Goal: Transaction & Acquisition: Purchase product/service

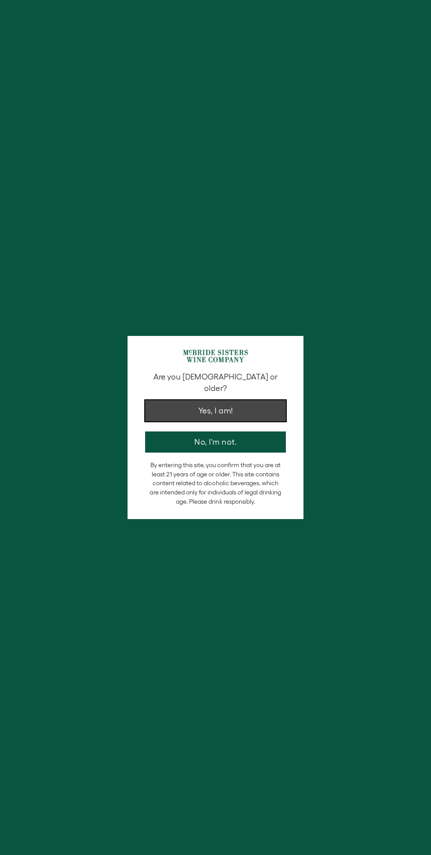
click at [255, 400] on button "Yes, I am!" at bounding box center [215, 410] width 141 height 21
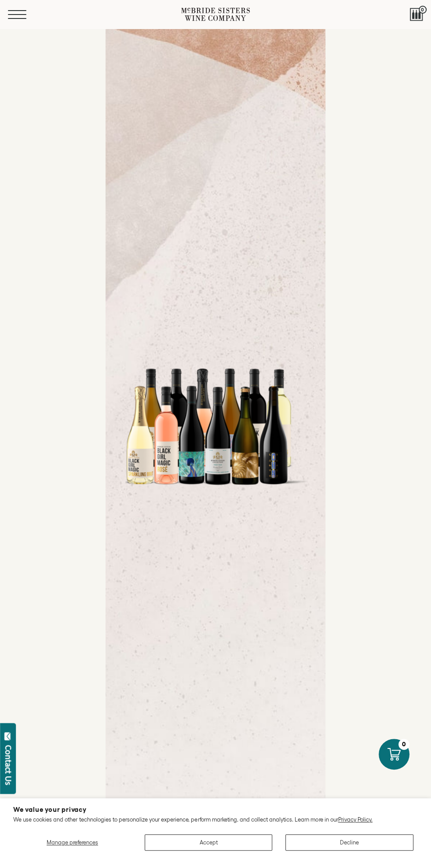
click at [31, 10] on button "Menu" at bounding box center [24, 14] width 32 height 9
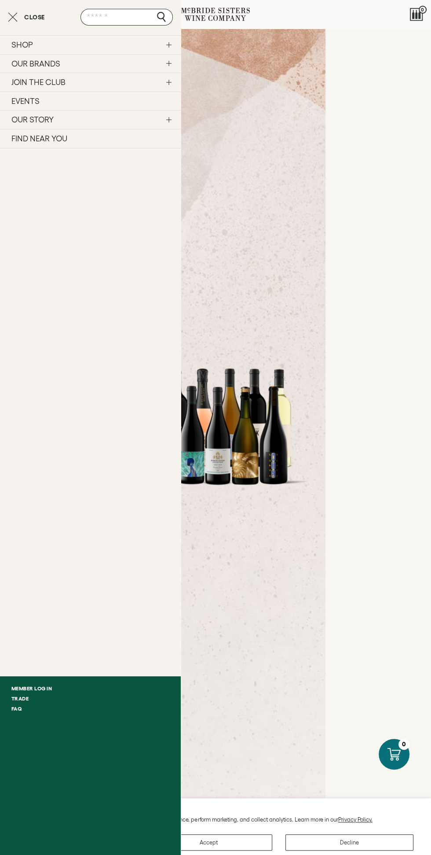
click at [60, 36] on link "SHOP" at bounding box center [90, 44] width 181 height 19
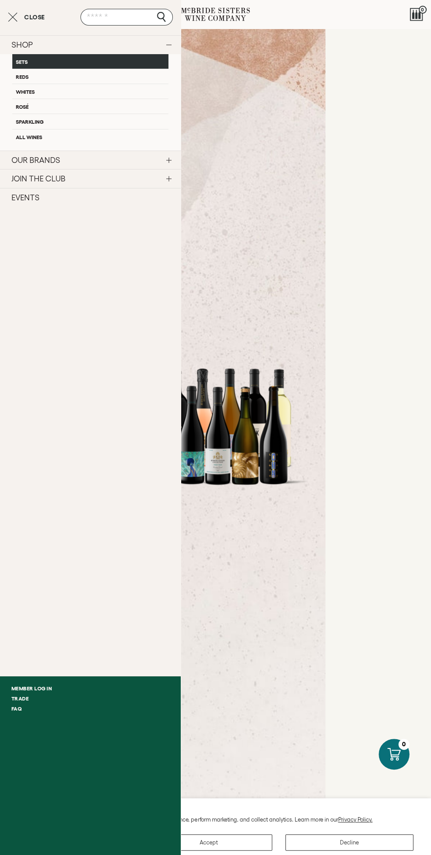
click at [95, 59] on link "Sets" at bounding box center [90, 61] width 156 height 15
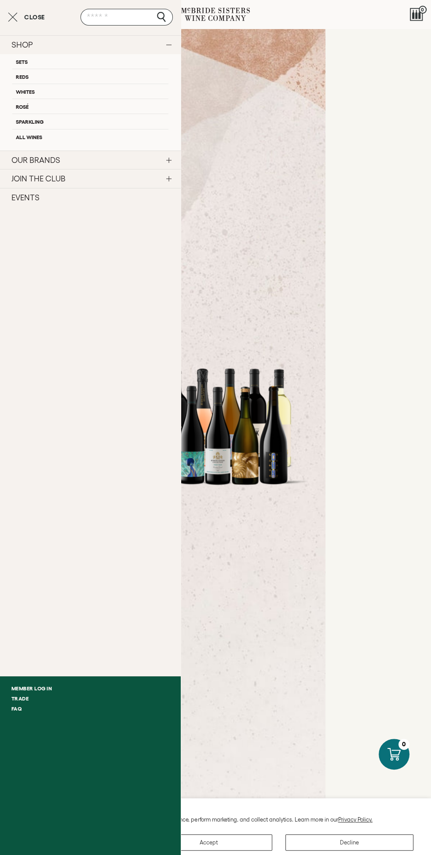
click at [114, 157] on link "OUR BRANDS" at bounding box center [90, 160] width 181 height 19
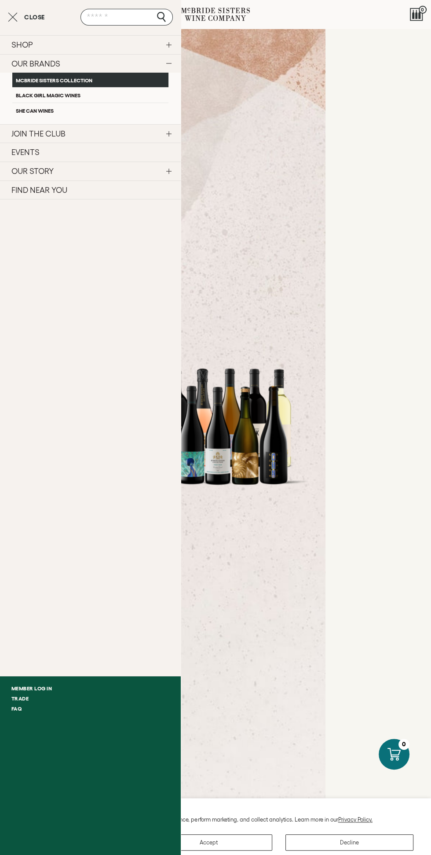
click at [90, 81] on link "McBride Sisters Collection" at bounding box center [90, 80] width 156 height 15
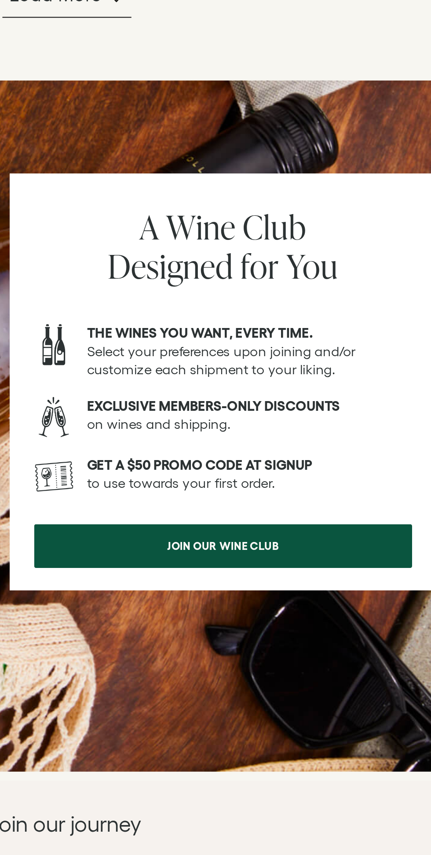
scroll to position [812, 0]
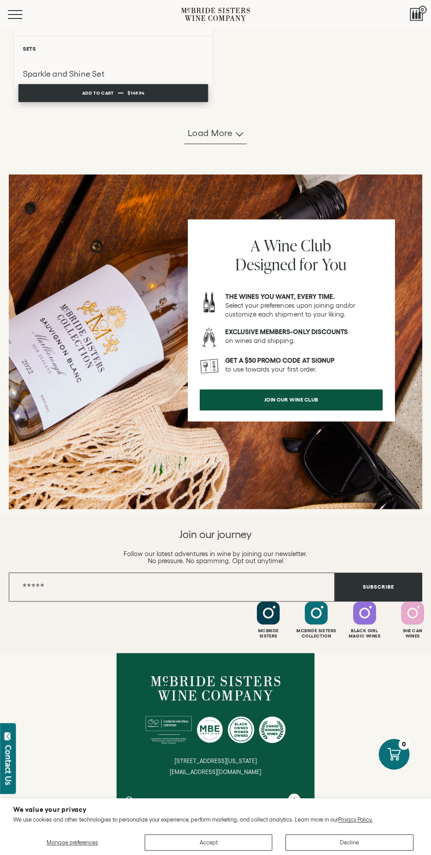
click at [142, 94] on span "$149.94" at bounding box center [136, 92] width 17 height 5
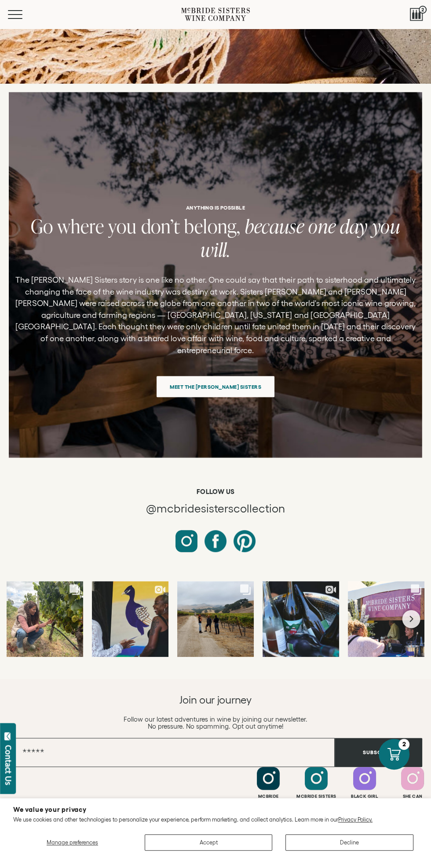
scroll to position [2946, 0]
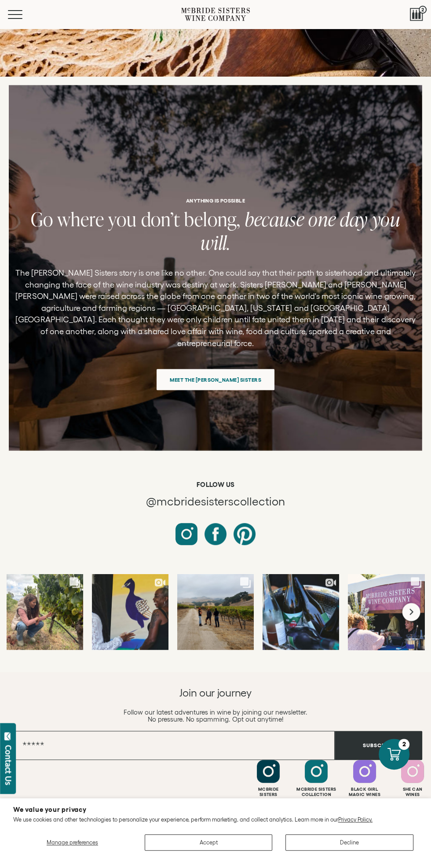
click at [407, 602] on button "Next slide" at bounding box center [412, 611] width 18 height 18
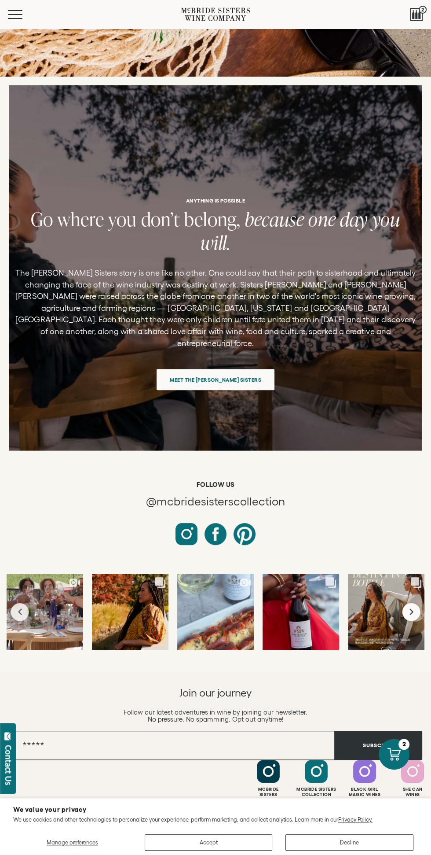
click at [408, 602] on button "Next slide" at bounding box center [412, 611] width 18 height 18
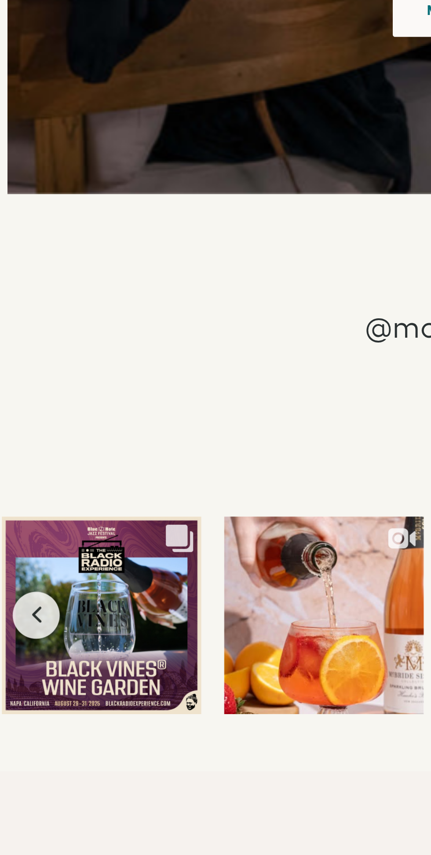
scroll to position [2941, 0]
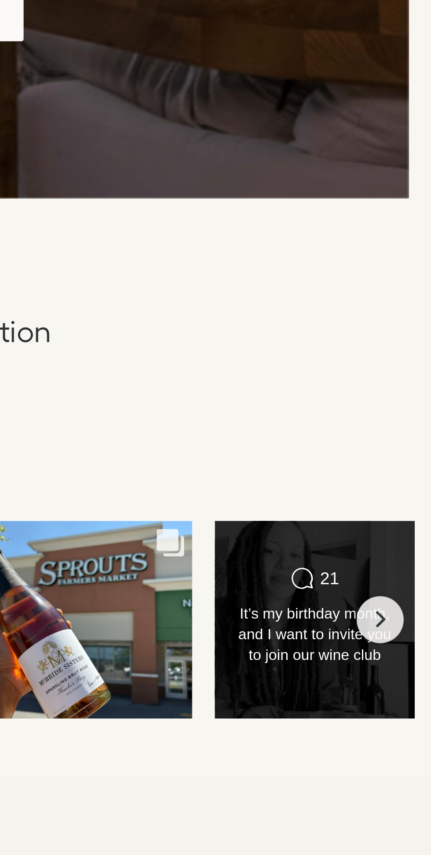
click at [393, 605] on div at bounding box center [386, 617] width 77 height 77
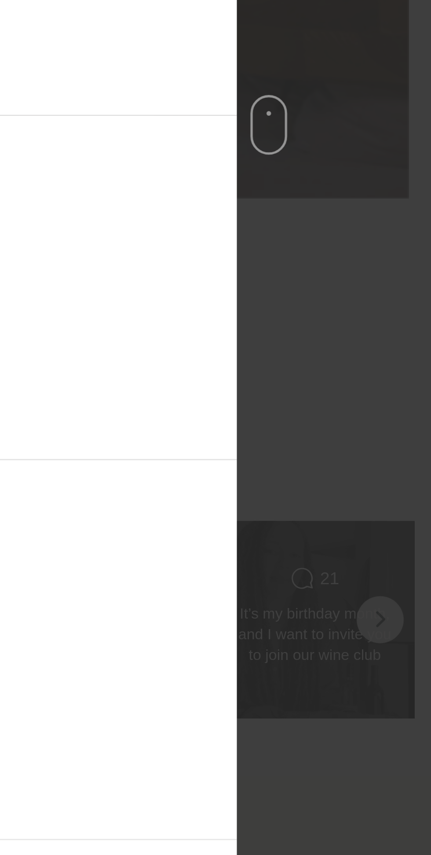
scroll to position [2310, 0]
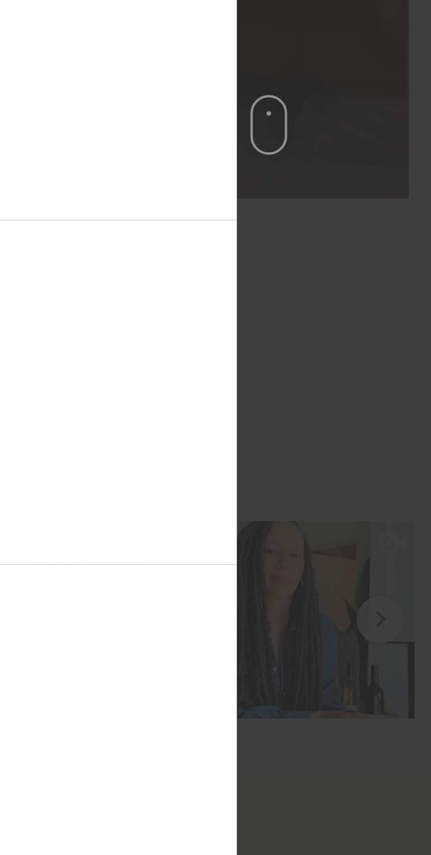
click at [393, 536] on div "mcbridesisterscollection Follow Share September 12" at bounding box center [215, 427] width 431 height 855
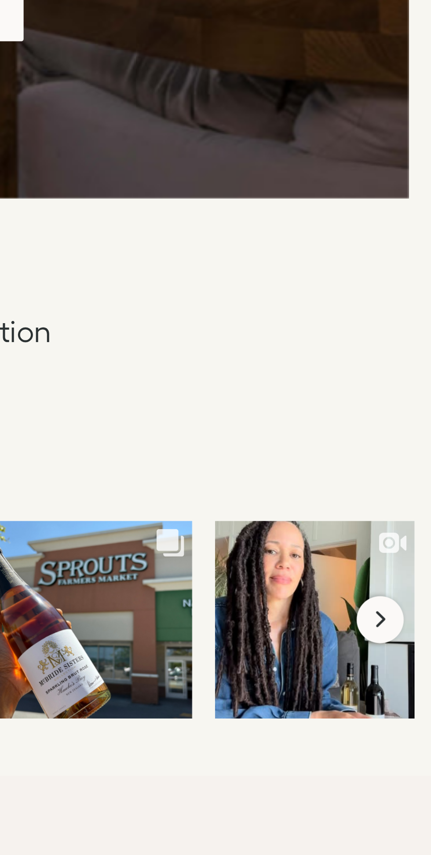
click at [415, 608] on button "Next slide" at bounding box center [412, 617] width 18 height 18
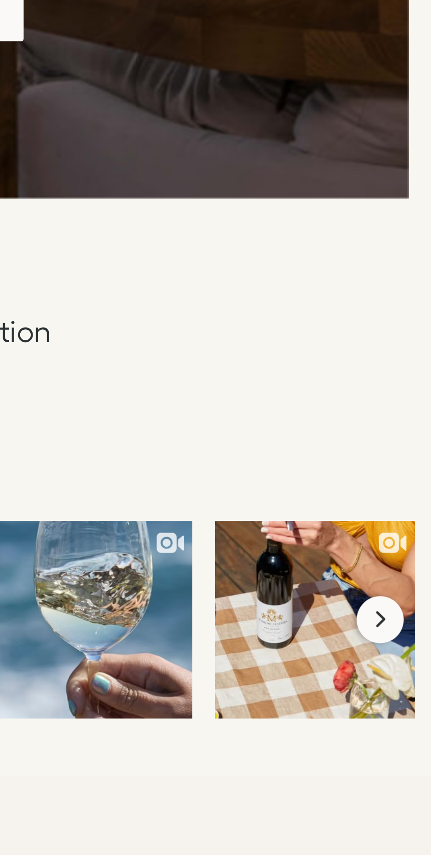
click at [414, 608] on button "Next slide" at bounding box center [412, 617] width 18 height 18
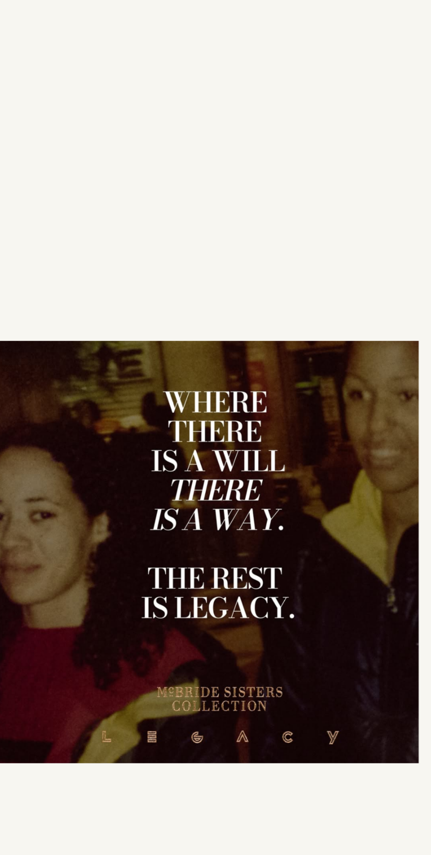
scroll to position [2941, 0]
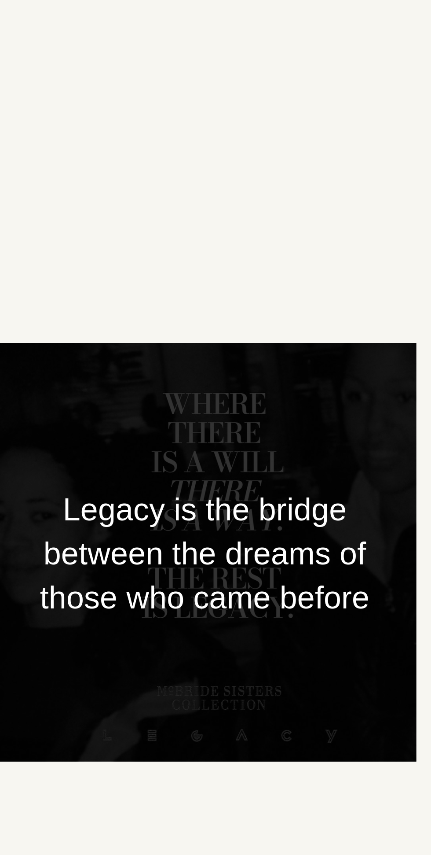
click at [303, 597] on div at bounding box center [300, 617] width 77 height 77
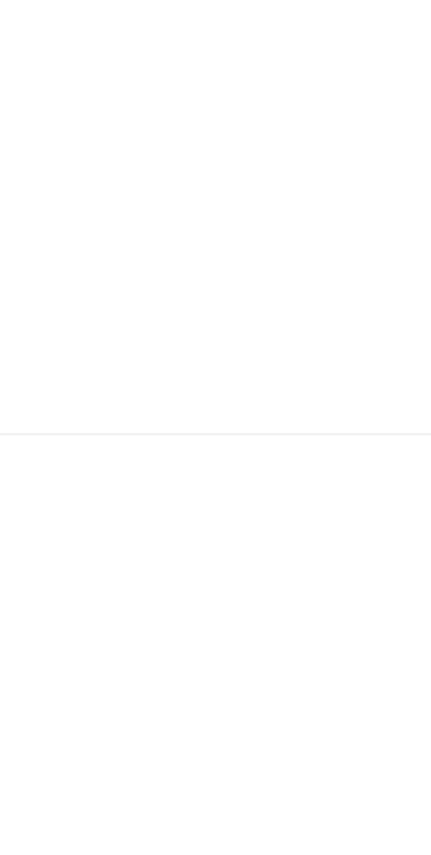
scroll to position [3546, 0]
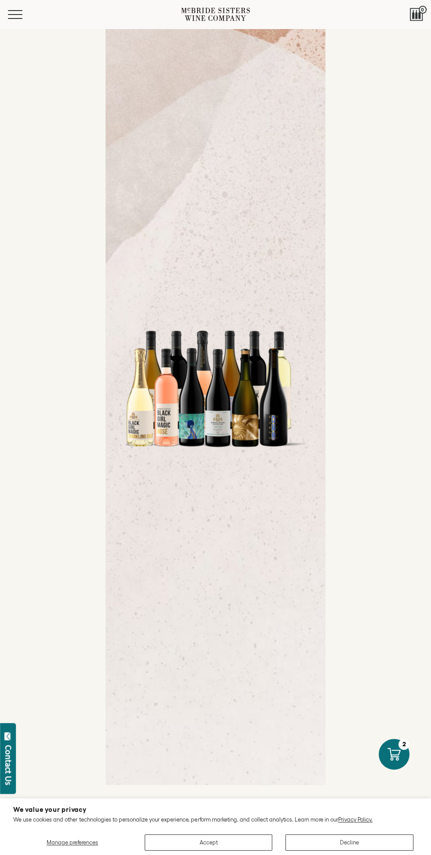
scroll to position [33, 0]
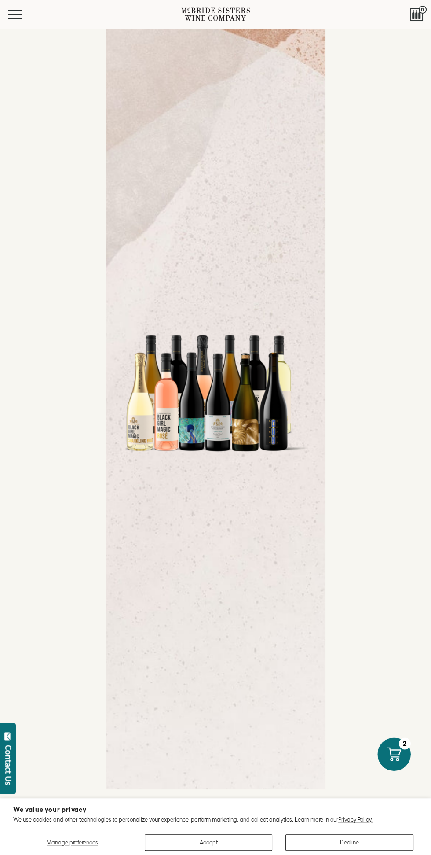
click at [400, 754] on icon at bounding box center [394, 754] width 14 height 14
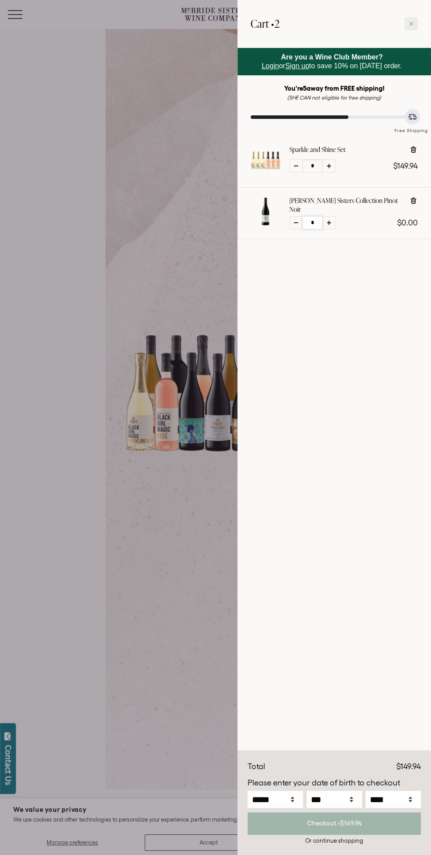
click at [308, 217] on input "*" at bounding box center [313, 222] width 20 height 13
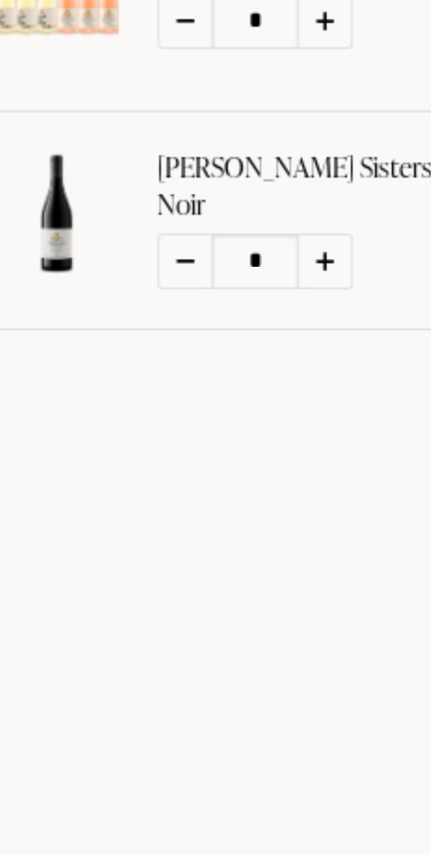
click at [296, 222] on icon at bounding box center [296, 222] width 4 height 1
type input "*"
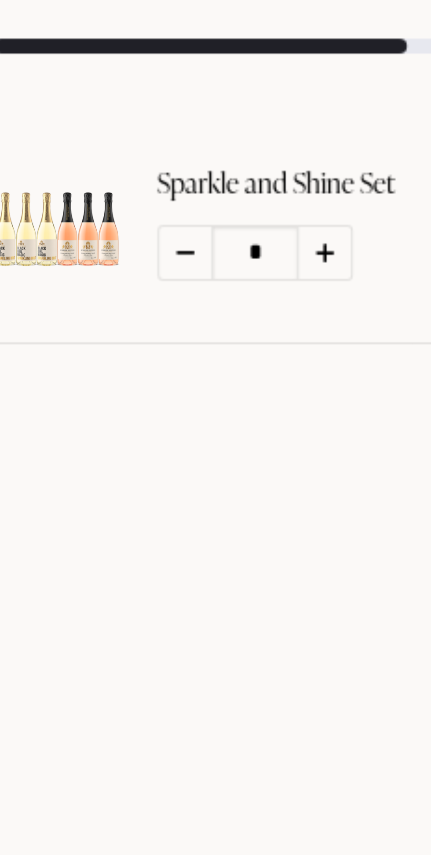
click at [295, 164] on div at bounding box center [296, 165] width 13 height 13
type input "*"
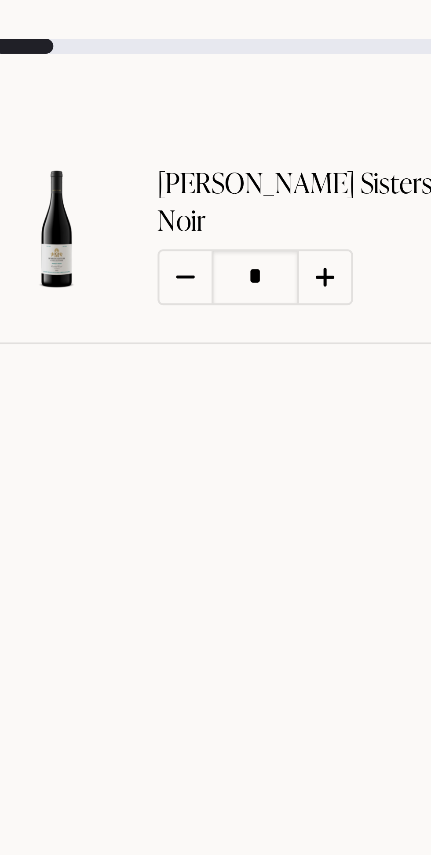
click at [297, 171] on icon at bounding box center [296, 171] width 4 height 1
type input "*"
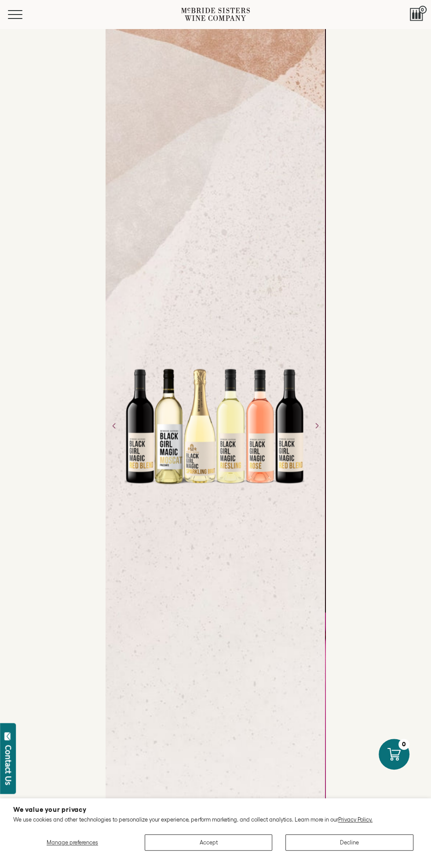
scroll to position [5, 0]
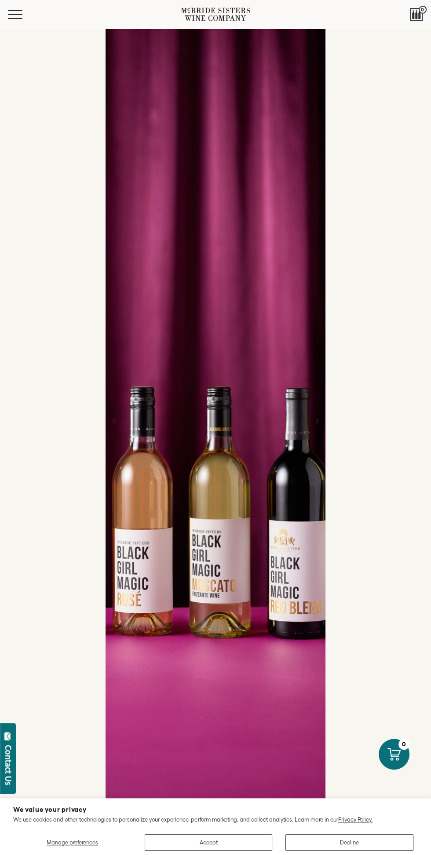
click at [214, 455] on div at bounding box center [216, 420] width 220 height 794
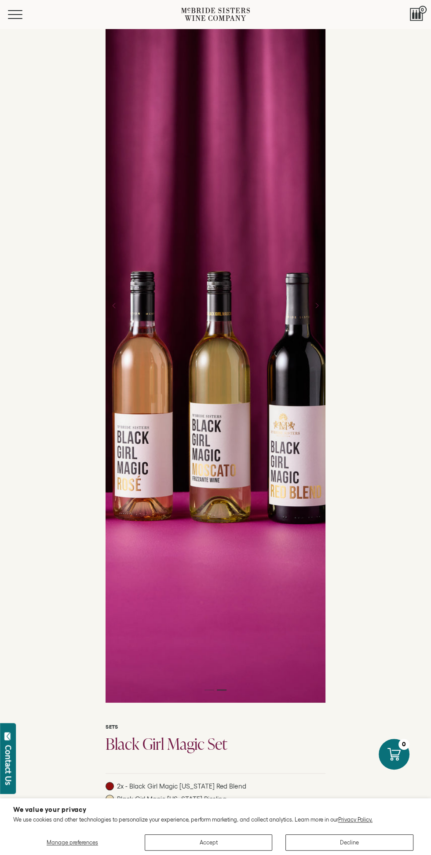
scroll to position [98, 0]
